Goal: Task Accomplishment & Management: Use online tool/utility

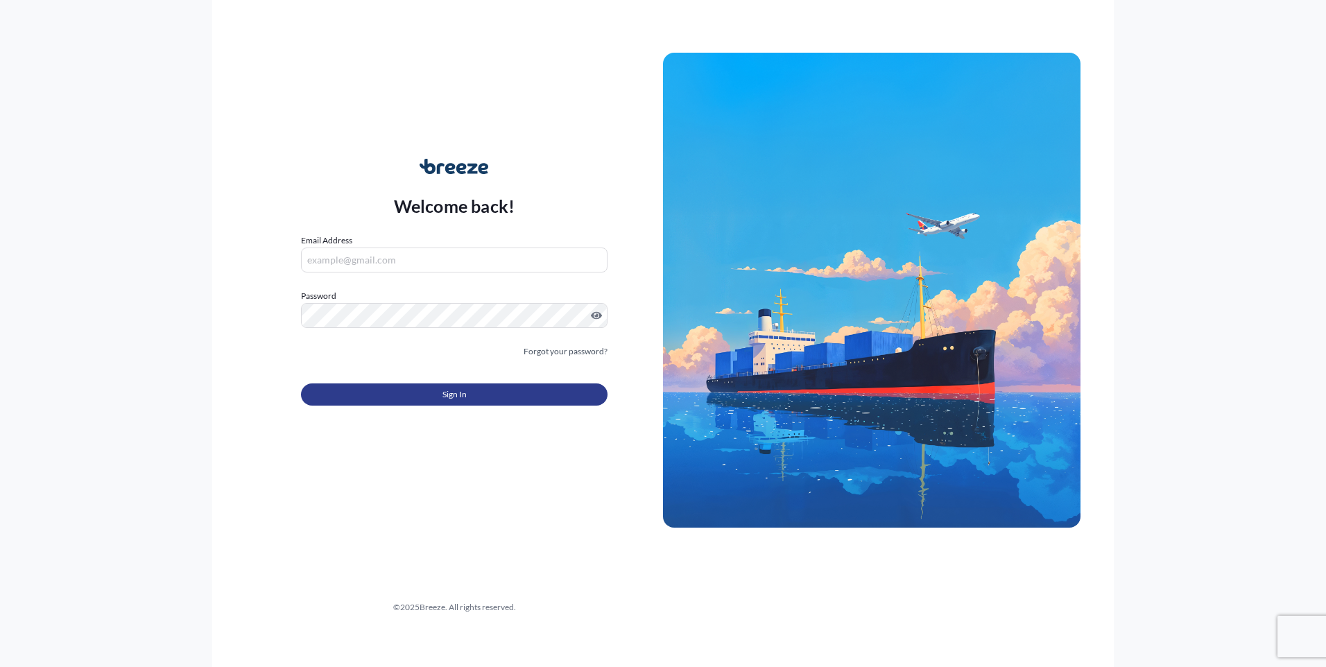
type input "[EMAIL_ADDRESS][DOMAIN_NAME]"
click at [483, 395] on button "Sign In" at bounding box center [454, 395] width 307 height 22
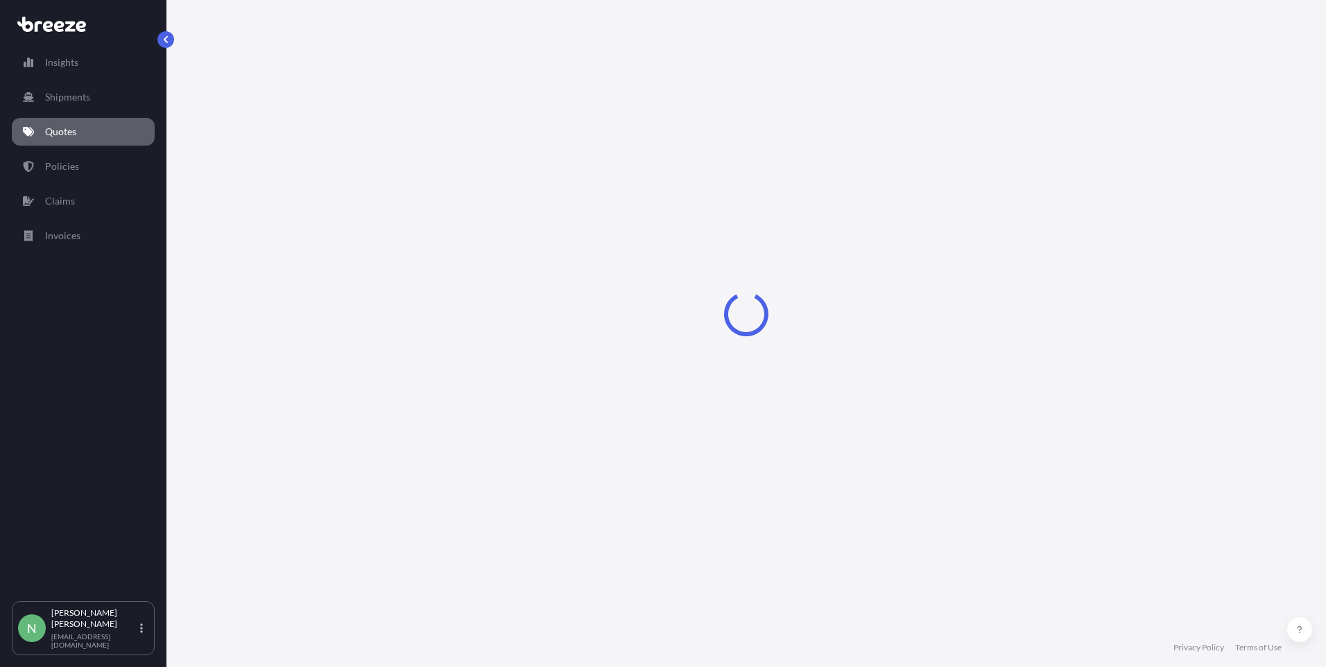
select select "Road"
select select "Air"
select select "Road"
select select "4"
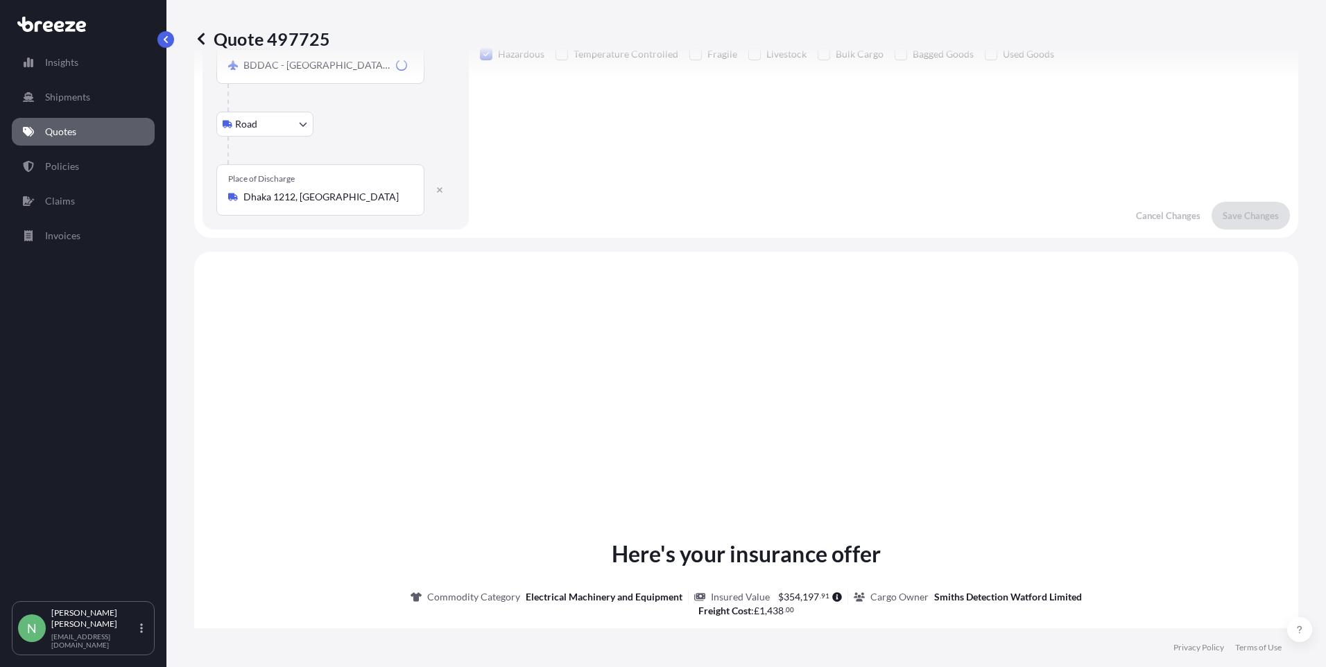
scroll to position [555, 0]
